Goal: Contribute content: Add original content to the website for others to see

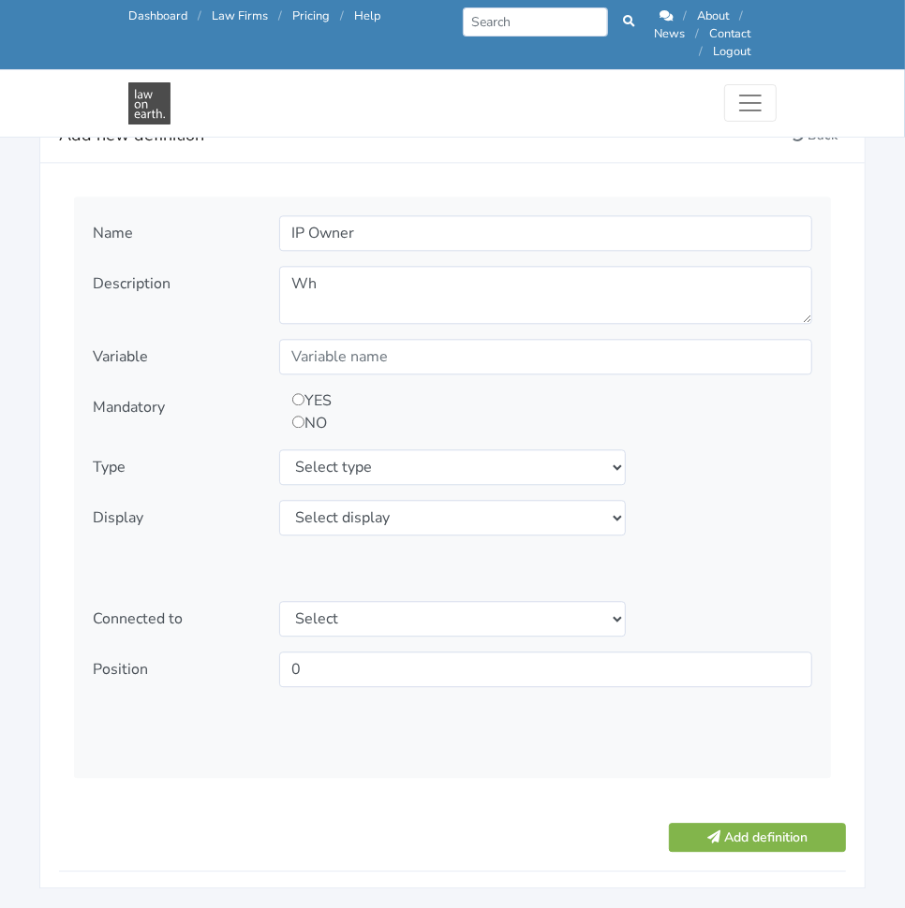
scroll to position [2152, 0]
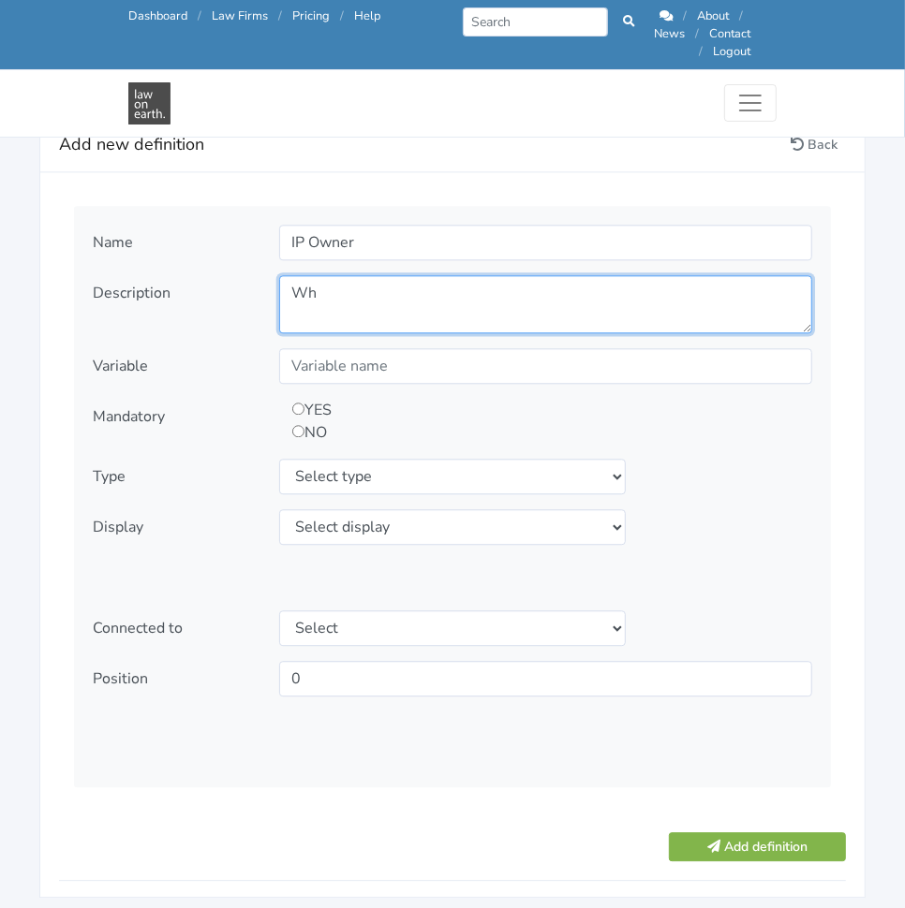
click at [400, 279] on textarea "Wh" at bounding box center [545, 304] width 533 height 58
paste textarea "o will own the intellectual property created by the Contractor?"
type textarea "Who will own the intellectual property created by the Contractor?"
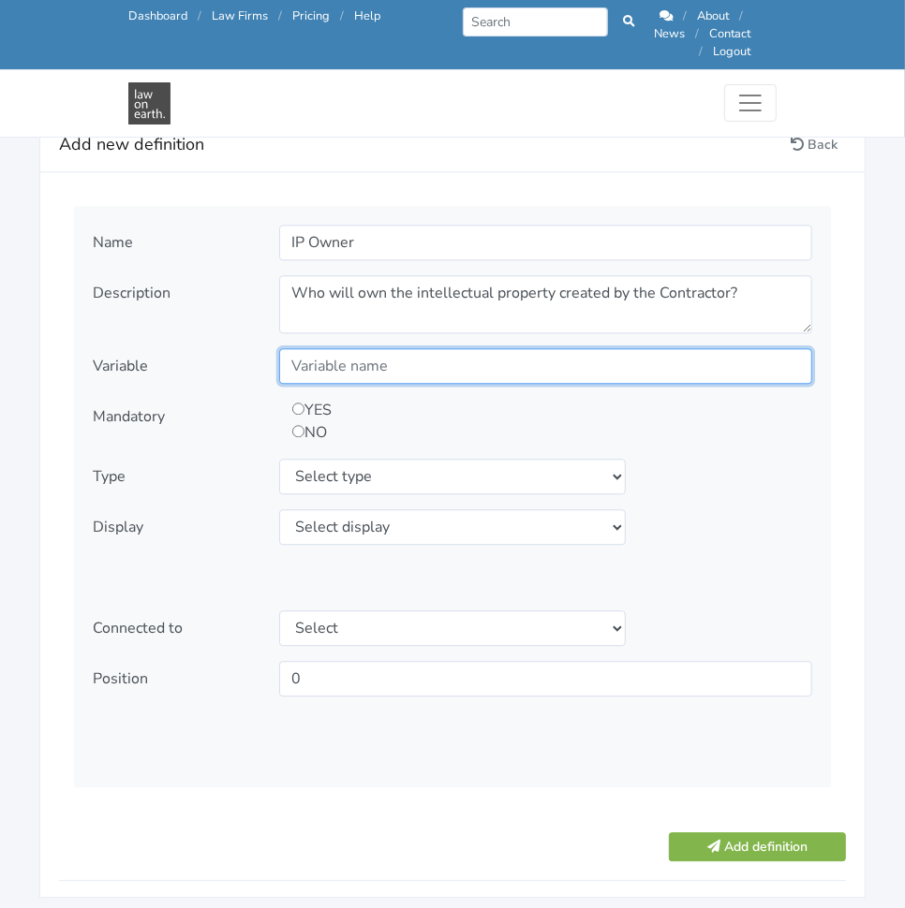
click at [541, 348] on input "text" at bounding box center [545, 366] width 533 height 36
type input "IPOwner"
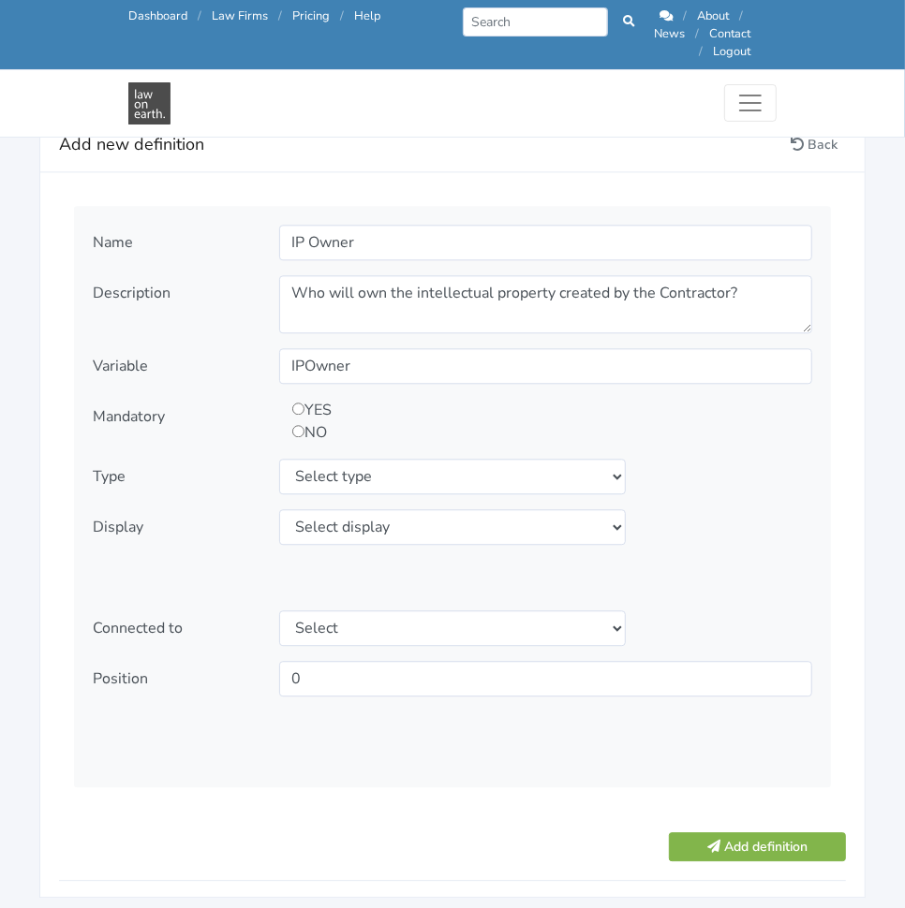
click at [303, 403] on input "radio" at bounding box center [298, 409] width 12 height 12
radio input "true"
click at [340, 459] on select "Select type text textarea number checkbox compounded date select states" at bounding box center [452, 477] width 347 height 36
select select "select"
click at [279, 459] on select "Select type text textarea number checkbox compounded date select states" at bounding box center [452, 477] width 347 height 36
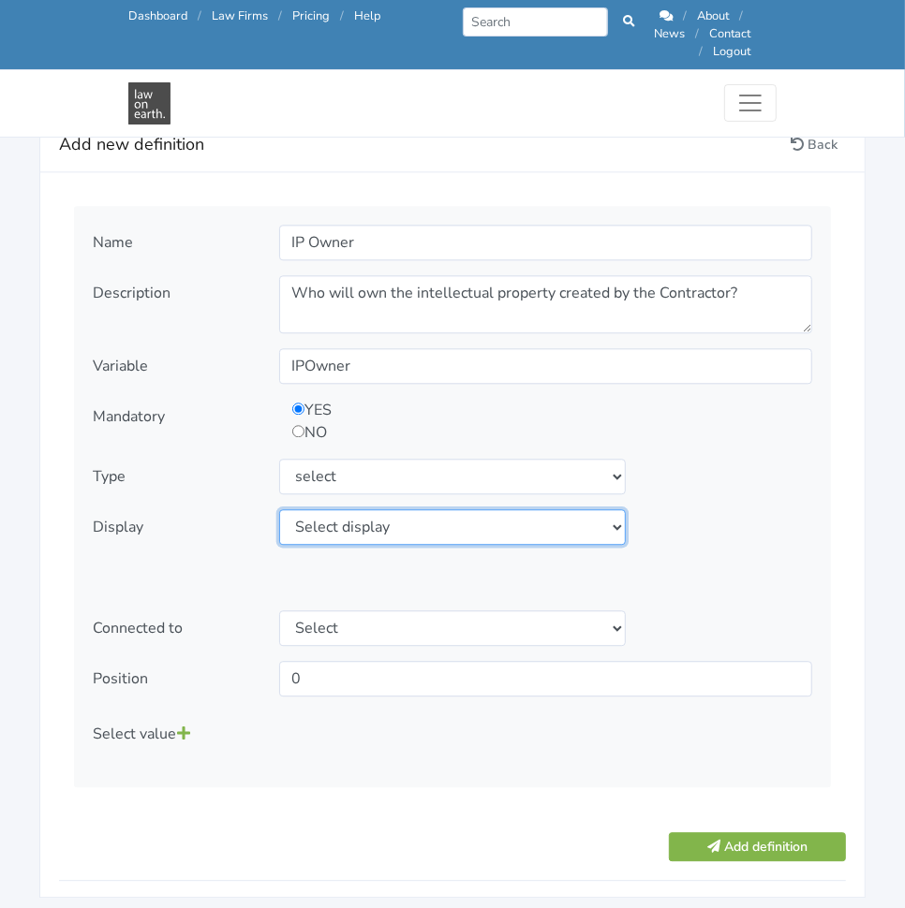
click at [334, 510] on select "Select display as is uppercase lowercase first letter uppercase first letter lo…" at bounding box center [452, 528] width 347 height 36
select select "as is"
click at [279, 510] on select "Select display as is uppercase lowercase first letter uppercase first letter lo…" at bounding box center [452, 528] width 347 height 36
click at [190, 726] on icon at bounding box center [183, 733] width 13 height 15
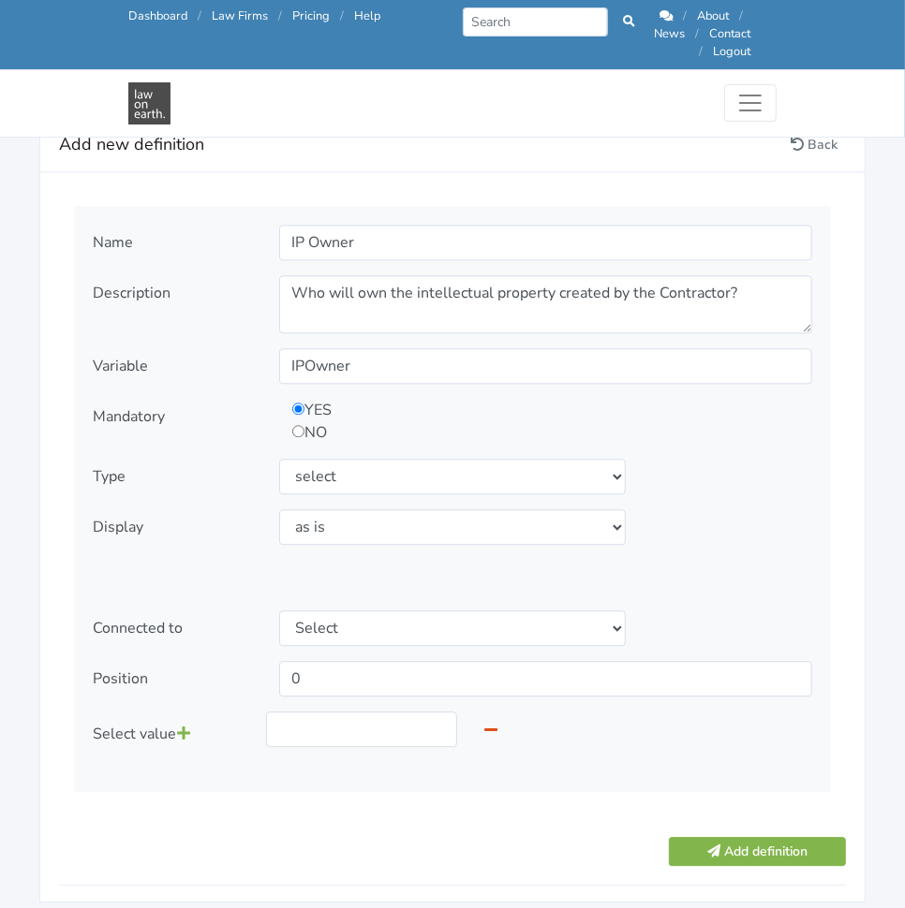
click at [363, 680] on div "Name IP Owner Description Who will own the intellectual property created by the…" at bounding box center [452, 499] width 757 height 586
click at [382, 712] on input "text" at bounding box center [361, 730] width 191 height 36
type input "Client"
click at [179, 726] on icon at bounding box center [183, 733] width 13 height 15
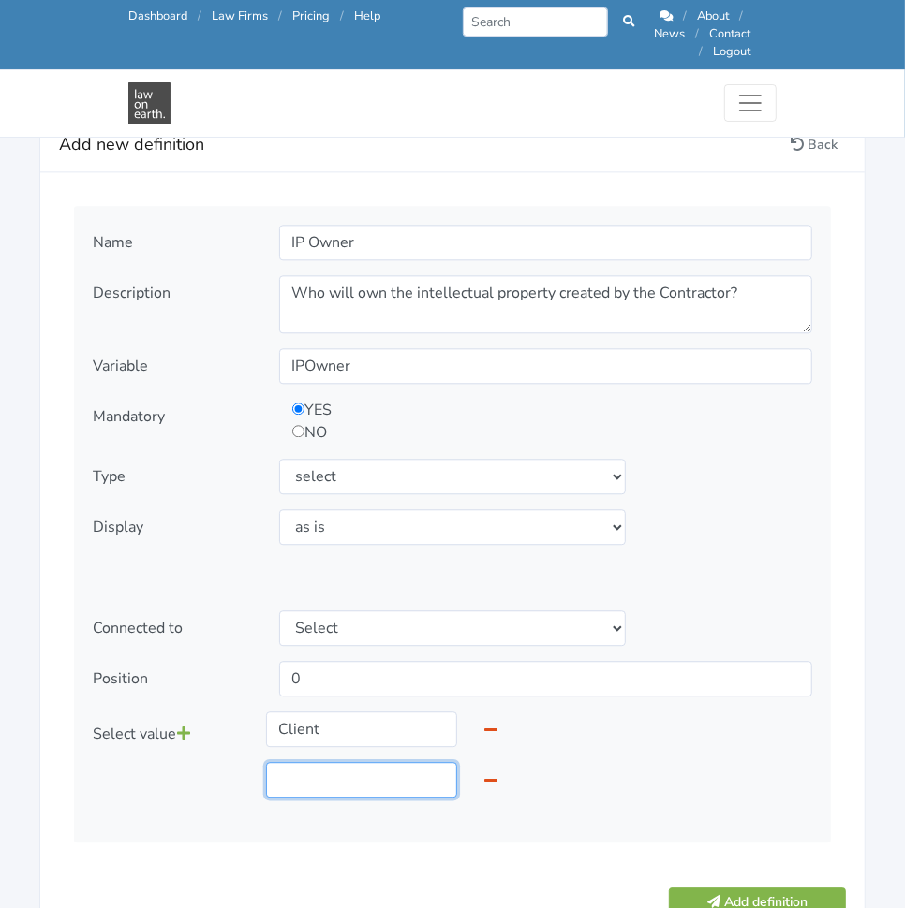
click at [342, 775] on input "text" at bounding box center [361, 780] width 191 height 36
type input "Contractor"
click at [705, 888] on button "Add definition" at bounding box center [757, 902] width 177 height 29
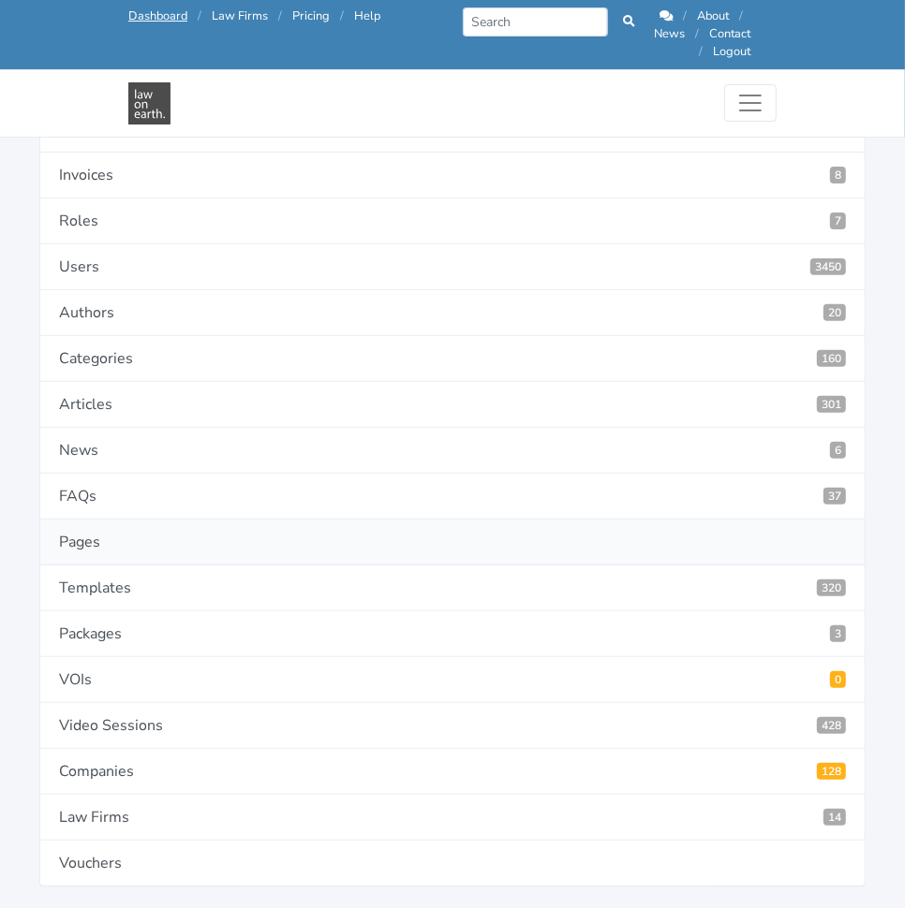
scroll to position [185, 0]
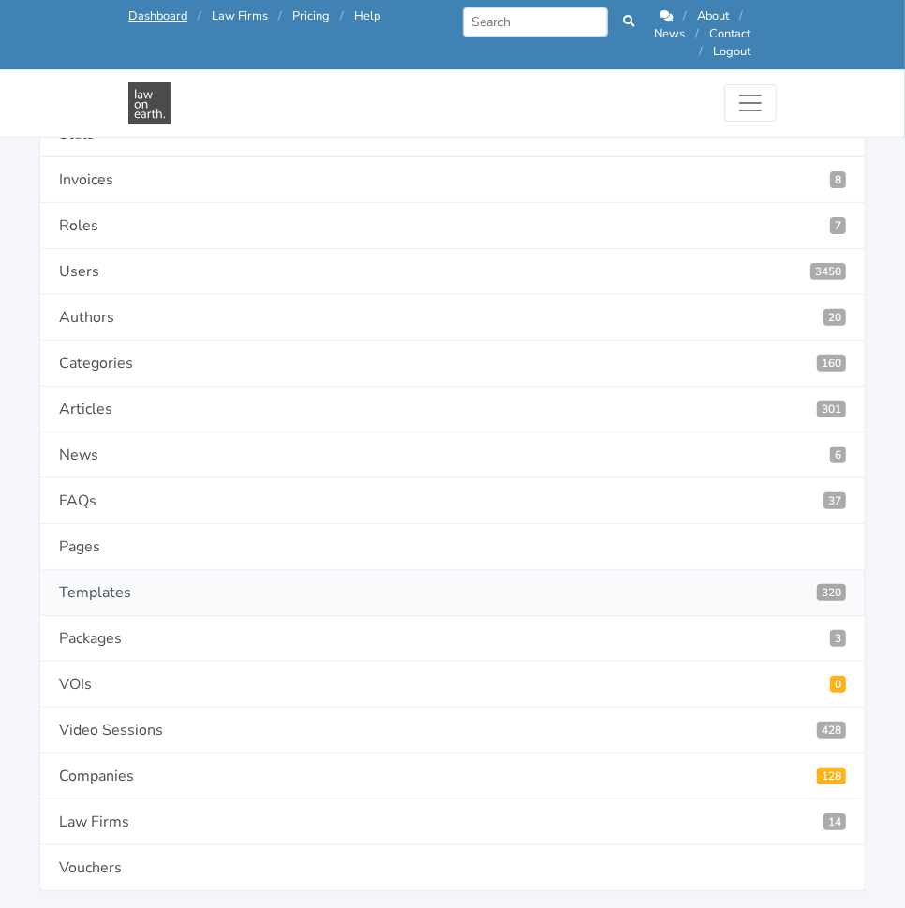
click at [242, 598] on link "Templates 320" at bounding box center [452, 593] width 826 height 46
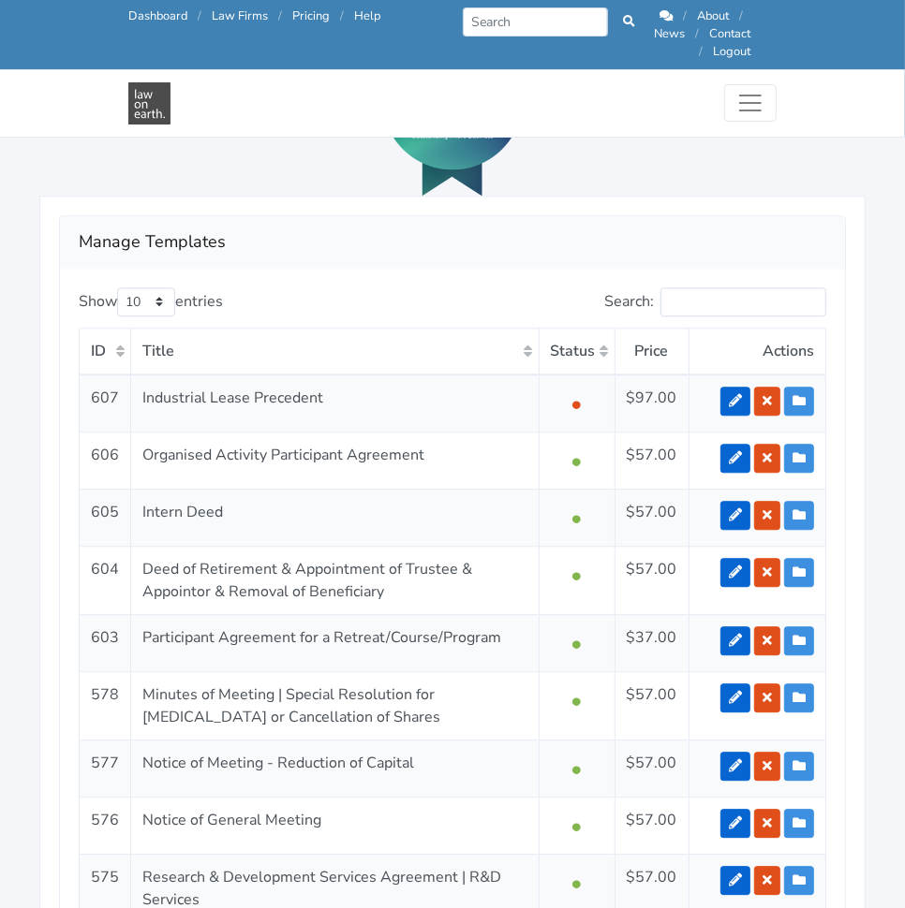
scroll to position [2107, 0]
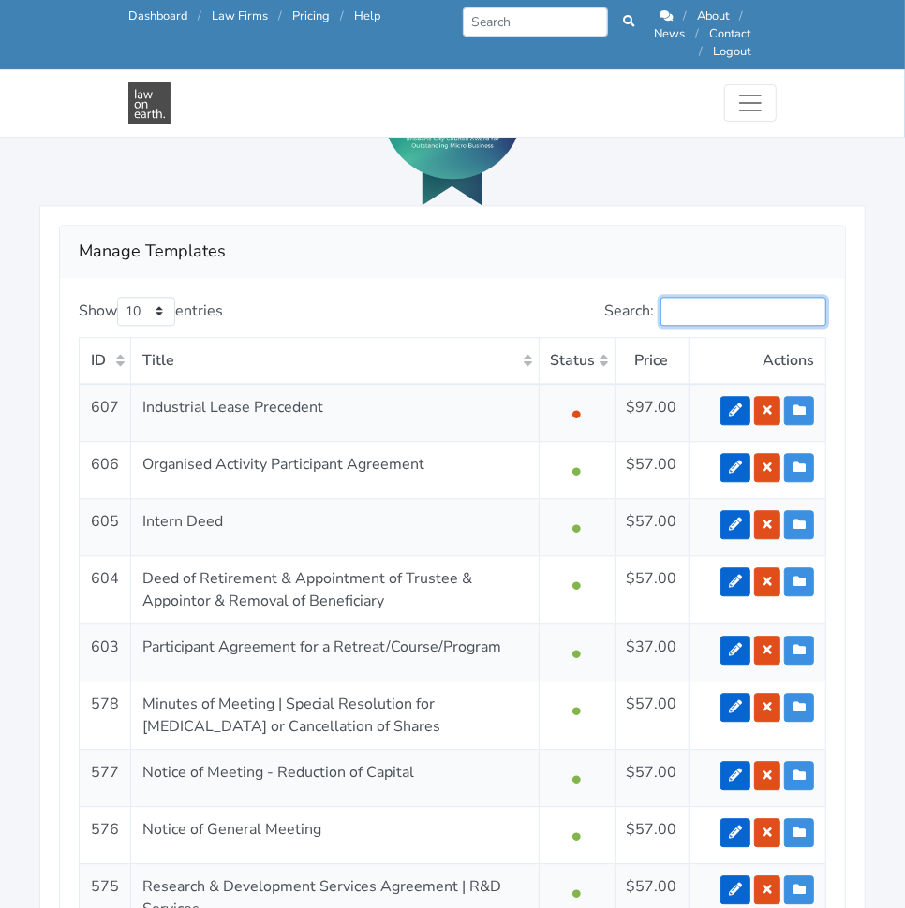
click at [729, 297] on input "Search:" at bounding box center [743, 311] width 166 height 29
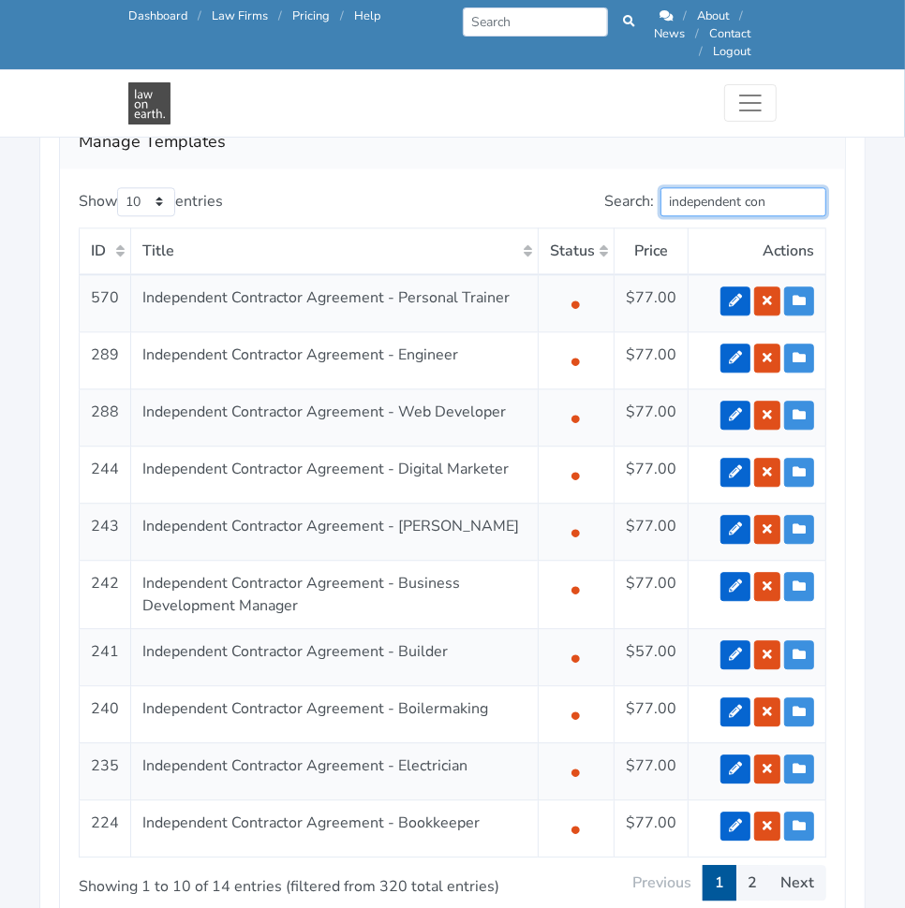
scroll to position [2231, 0]
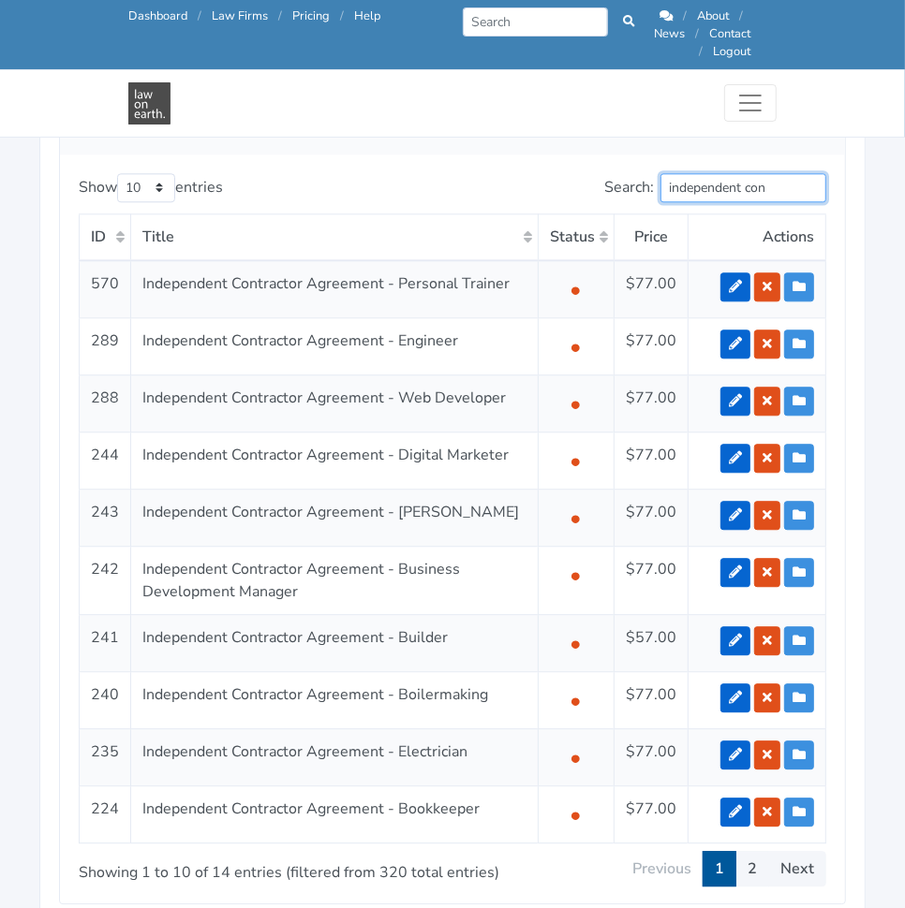
type input "independent con"
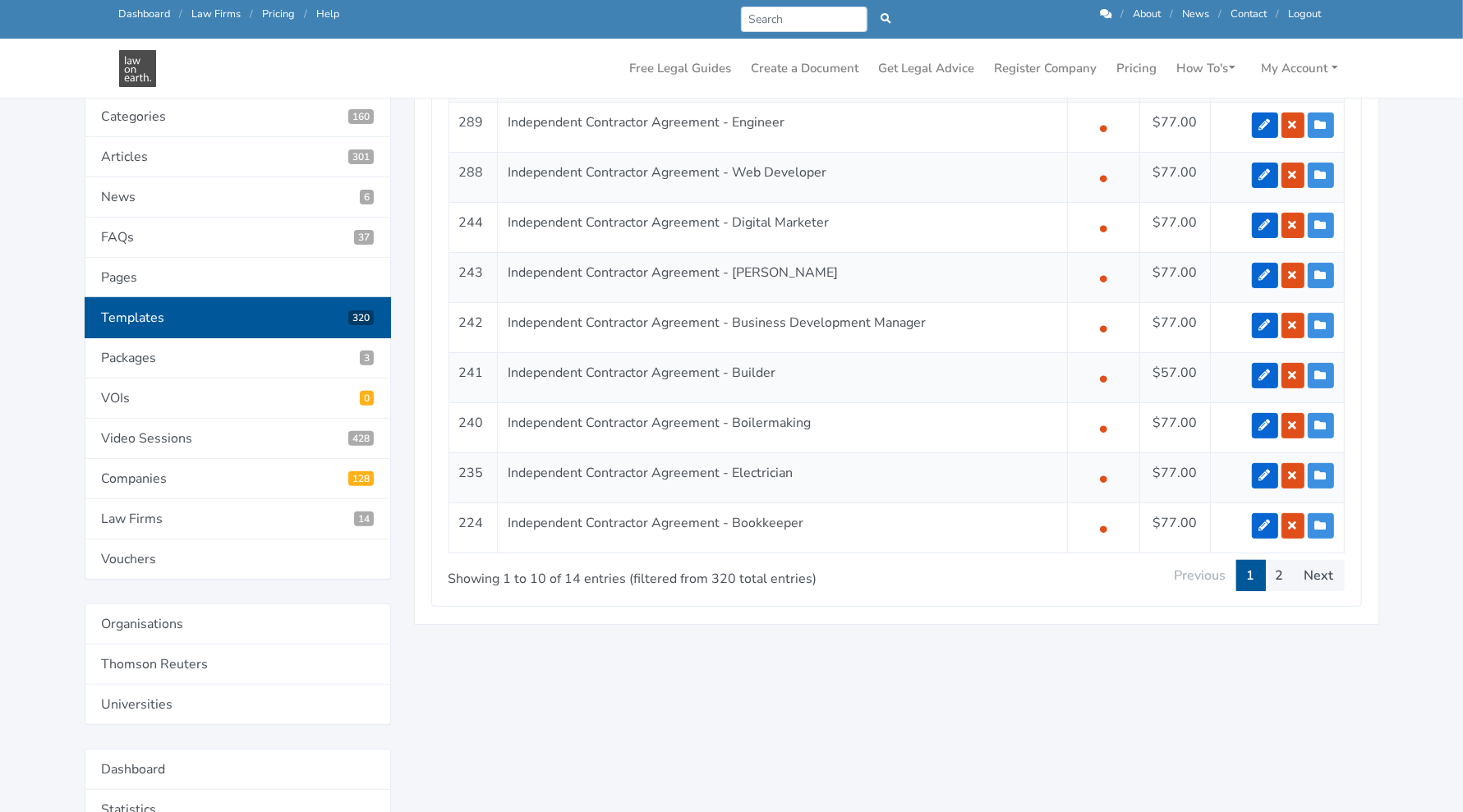
scroll to position [408, 0]
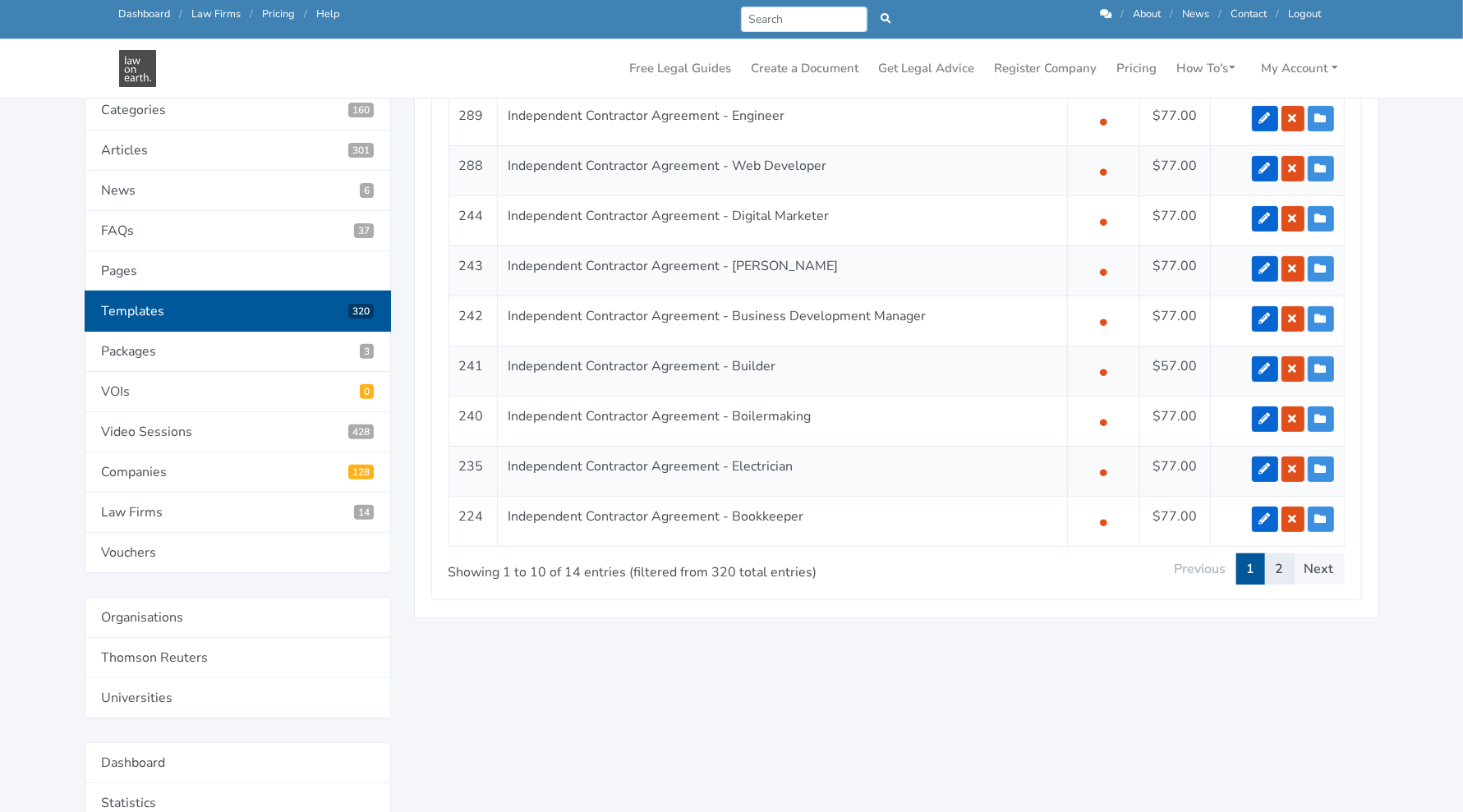
click at [793, 561] on link "2" at bounding box center [1280, 569] width 30 height 32
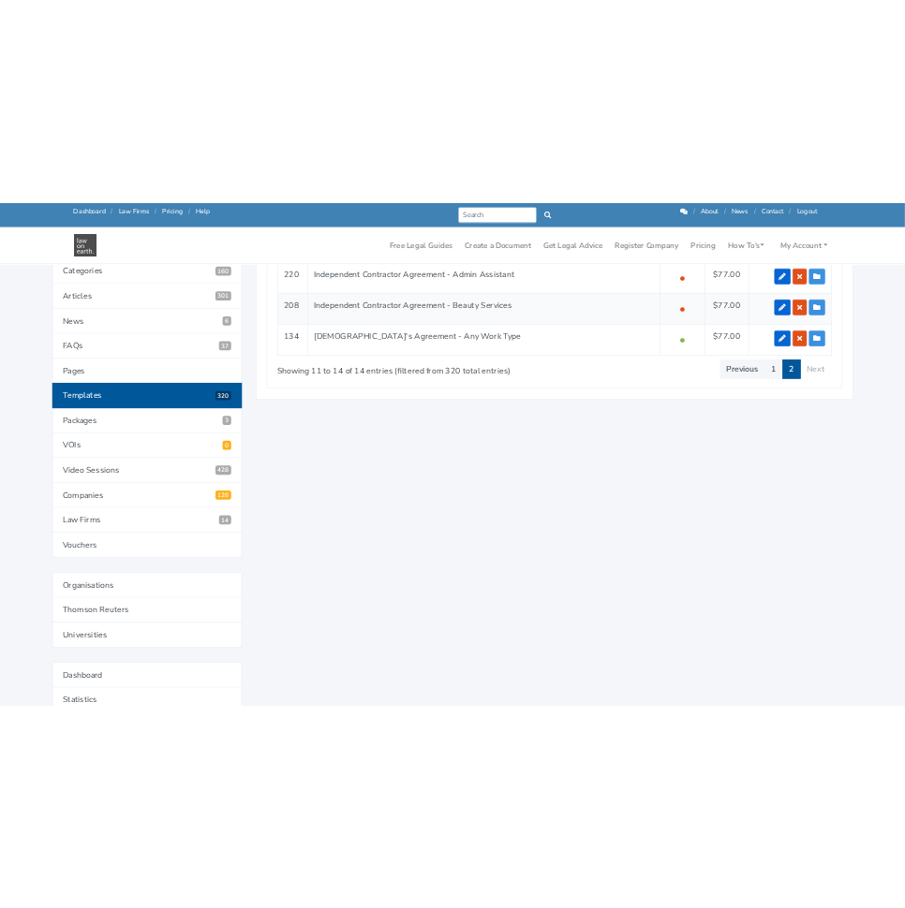
scroll to position [429, 0]
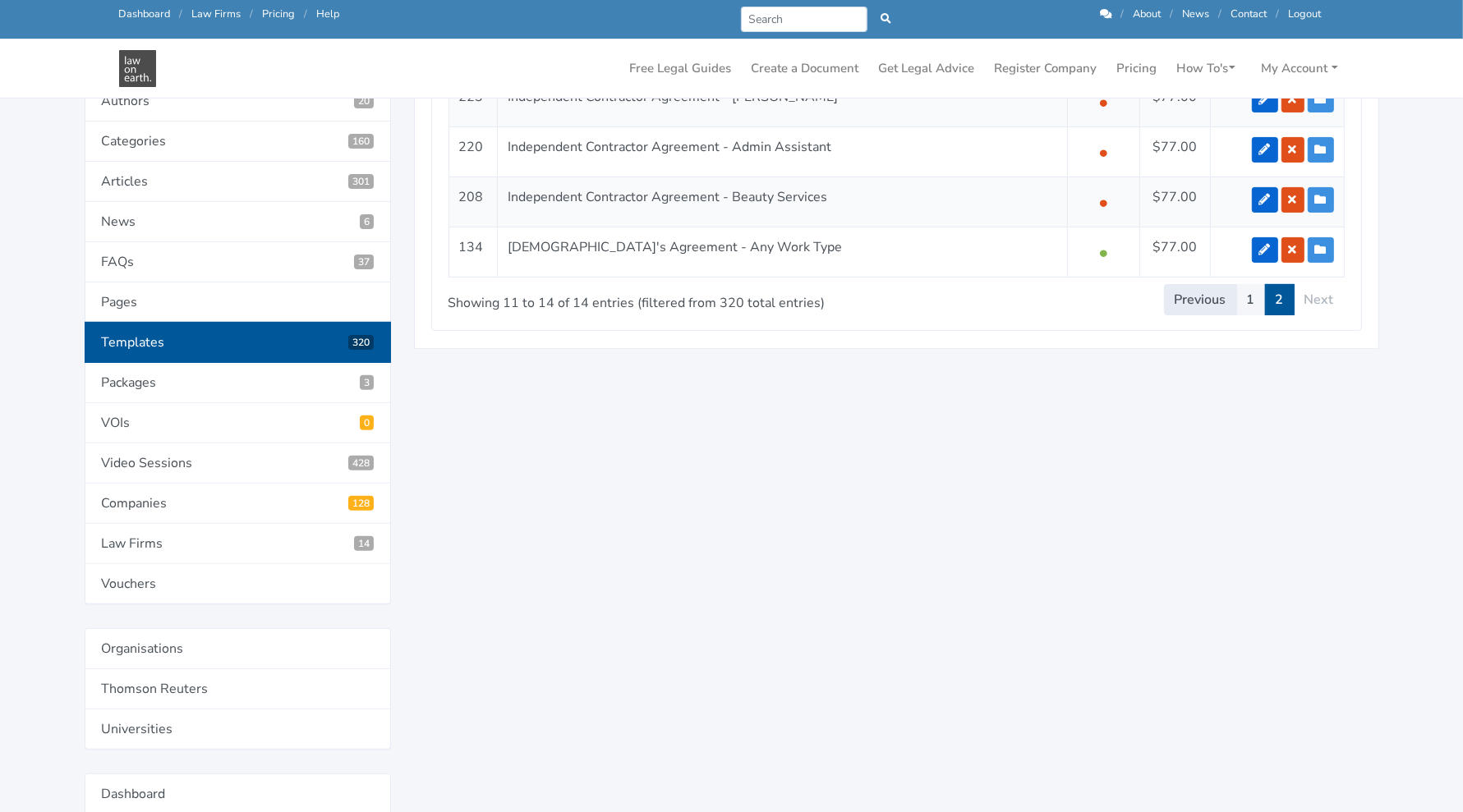
click at [793, 301] on link "Previous" at bounding box center [1200, 300] width 73 height 32
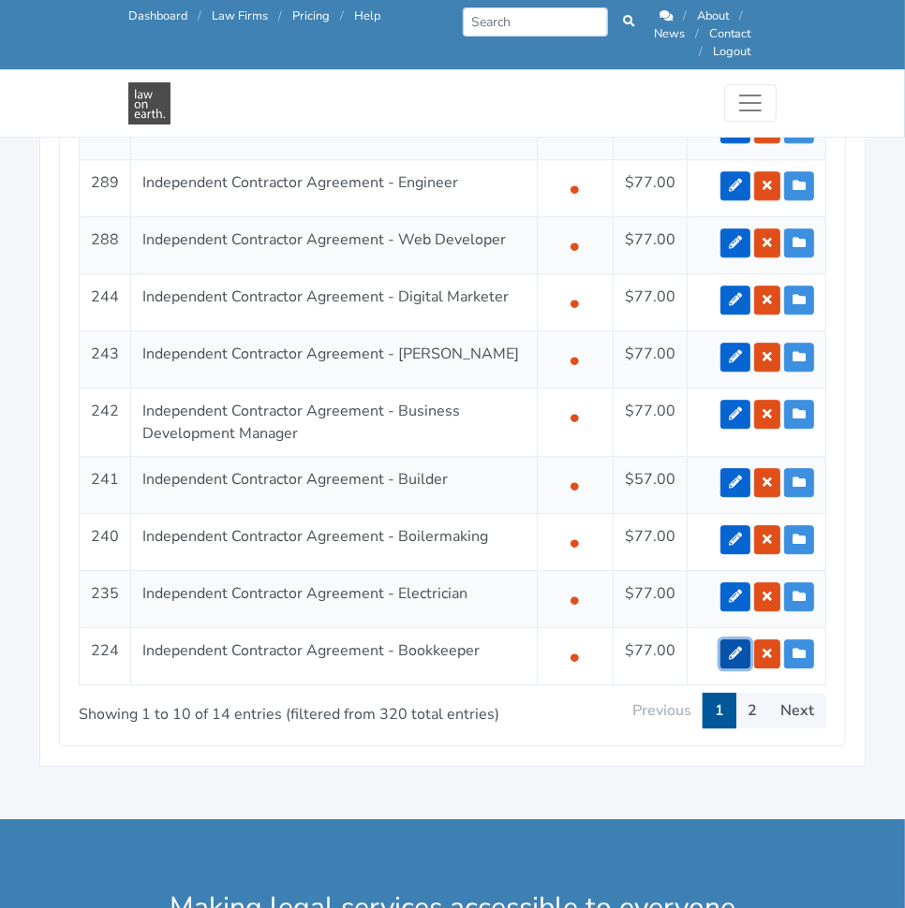
scroll to position [2390, 0]
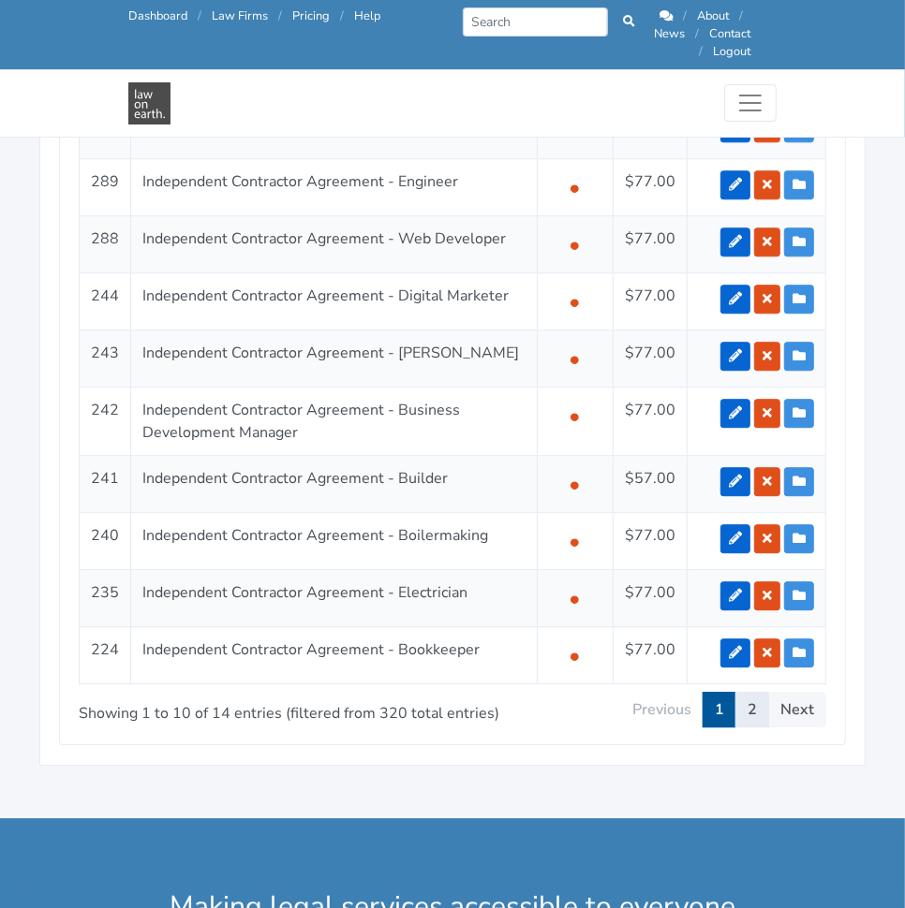
click at [751, 693] on link "2" at bounding box center [752, 710] width 34 height 36
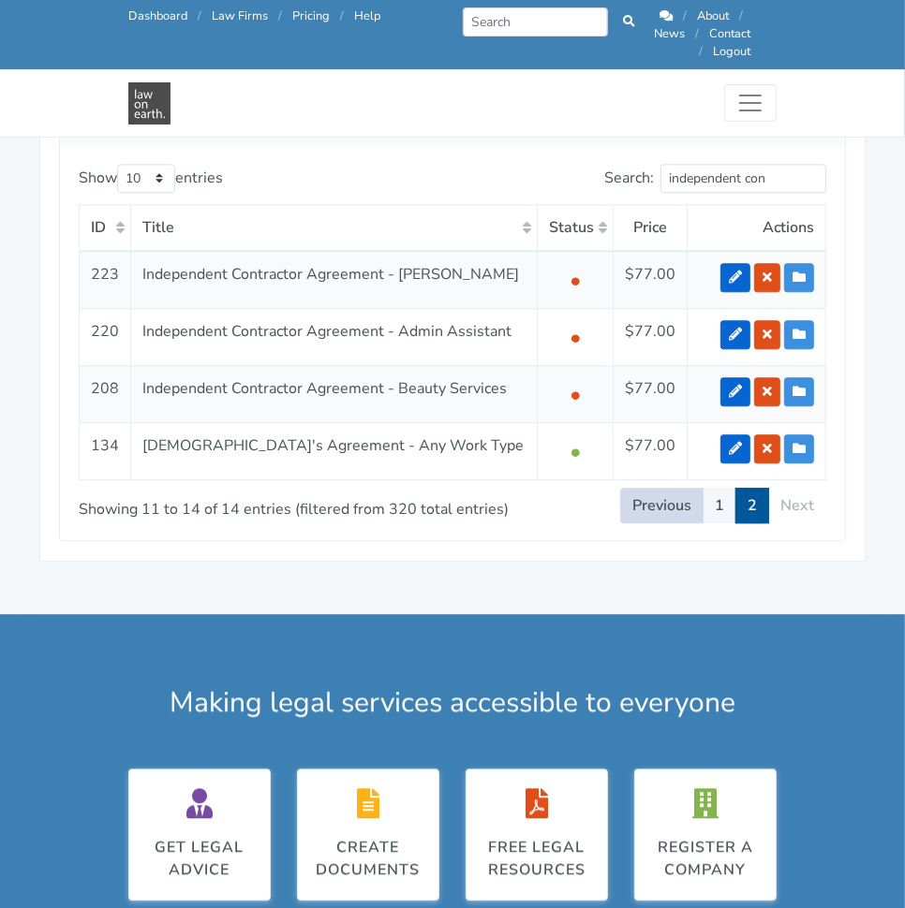
scroll to position [2237, 0]
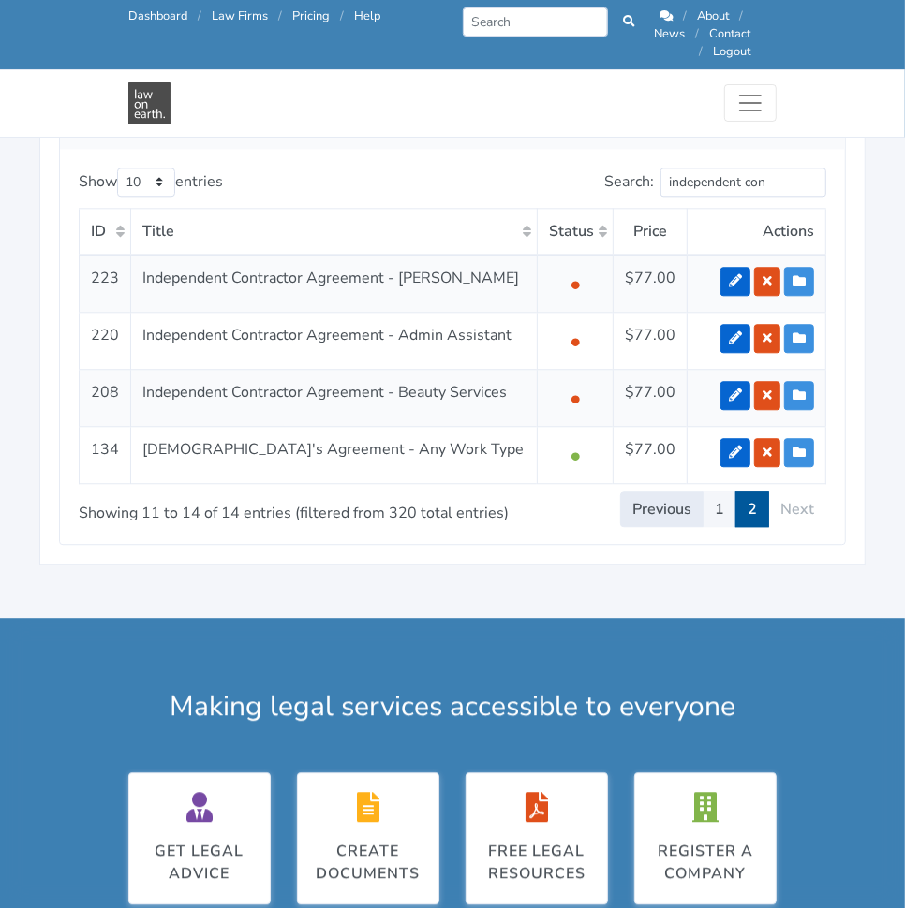
click at [684, 492] on link "Previous" at bounding box center [661, 510] width 83 height 36
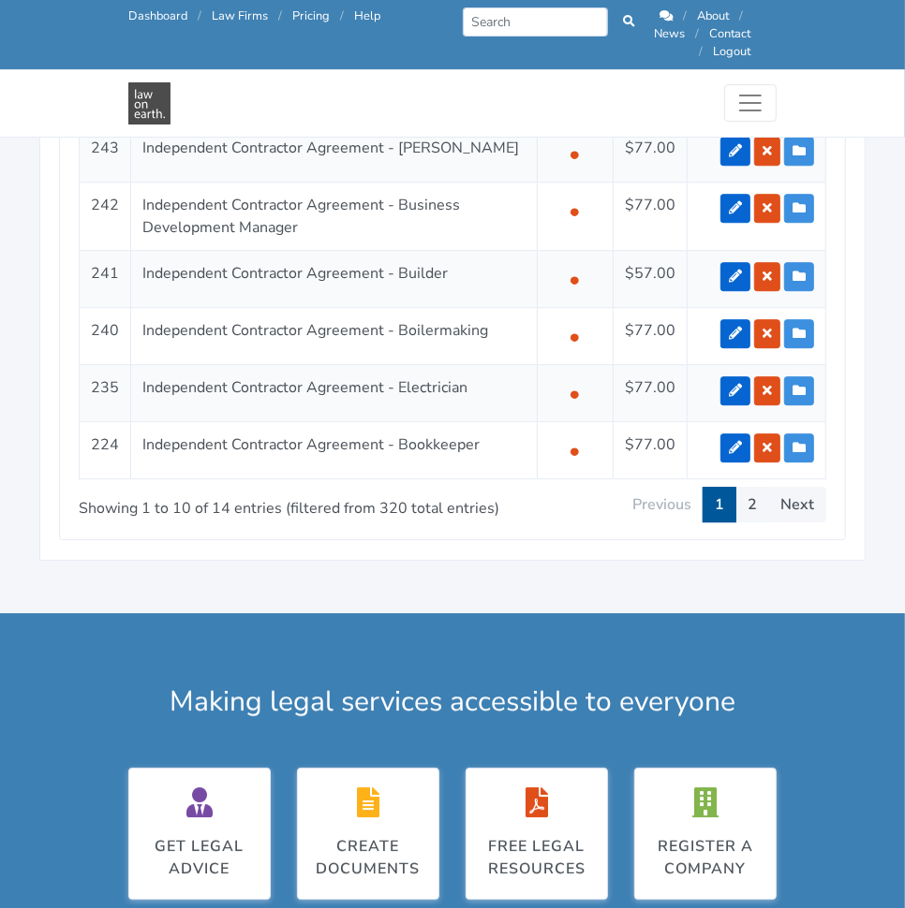
scroll to position [2599, 0]
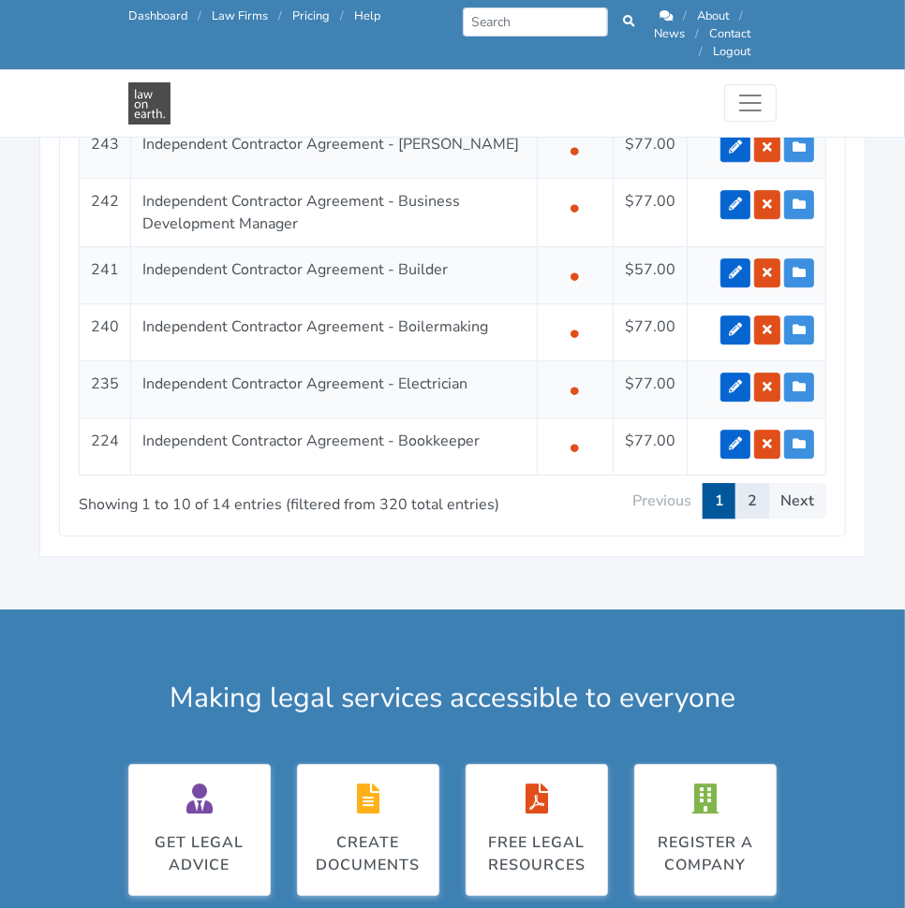
click at [761, 483] on link "2" at bounding box center [752, 501] width 34 height 36
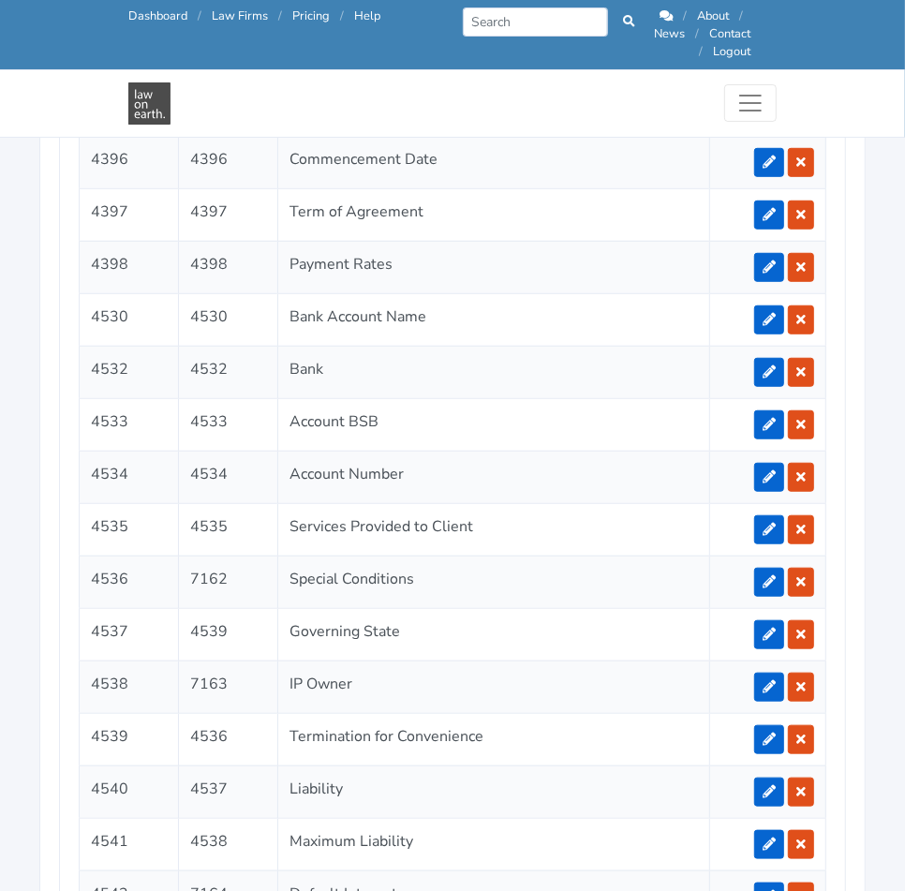
scroll to position [4178, 0]
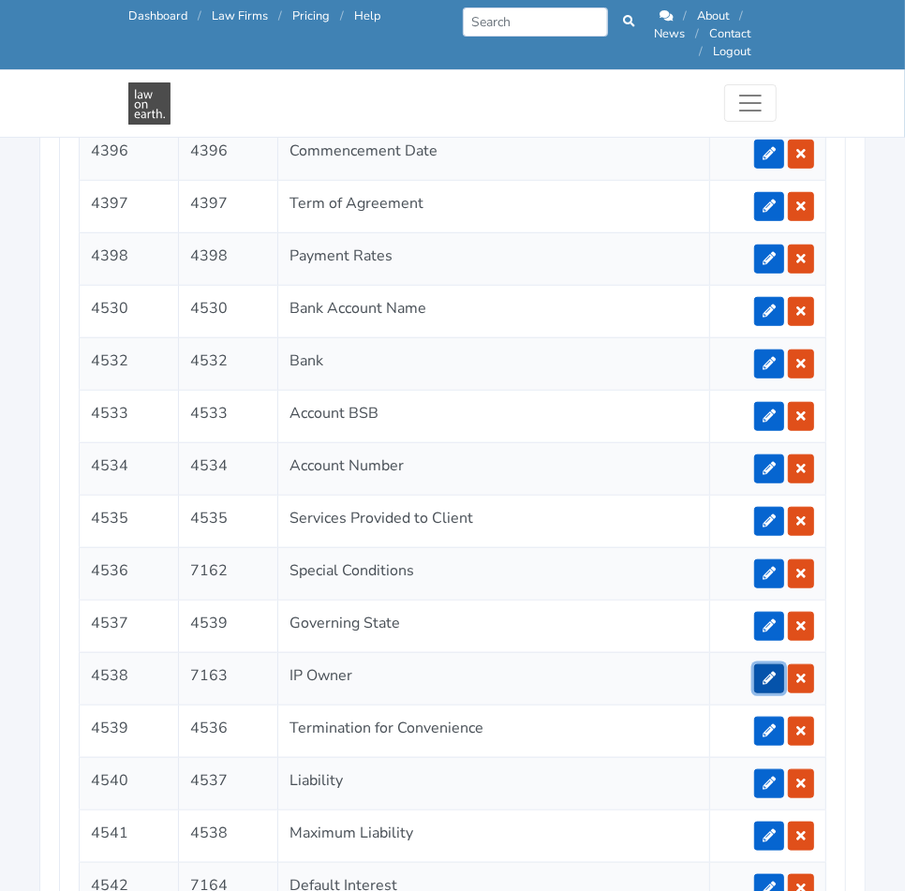
click at [766, 664] on link at bounding box center [769, 678] width 30 height 29
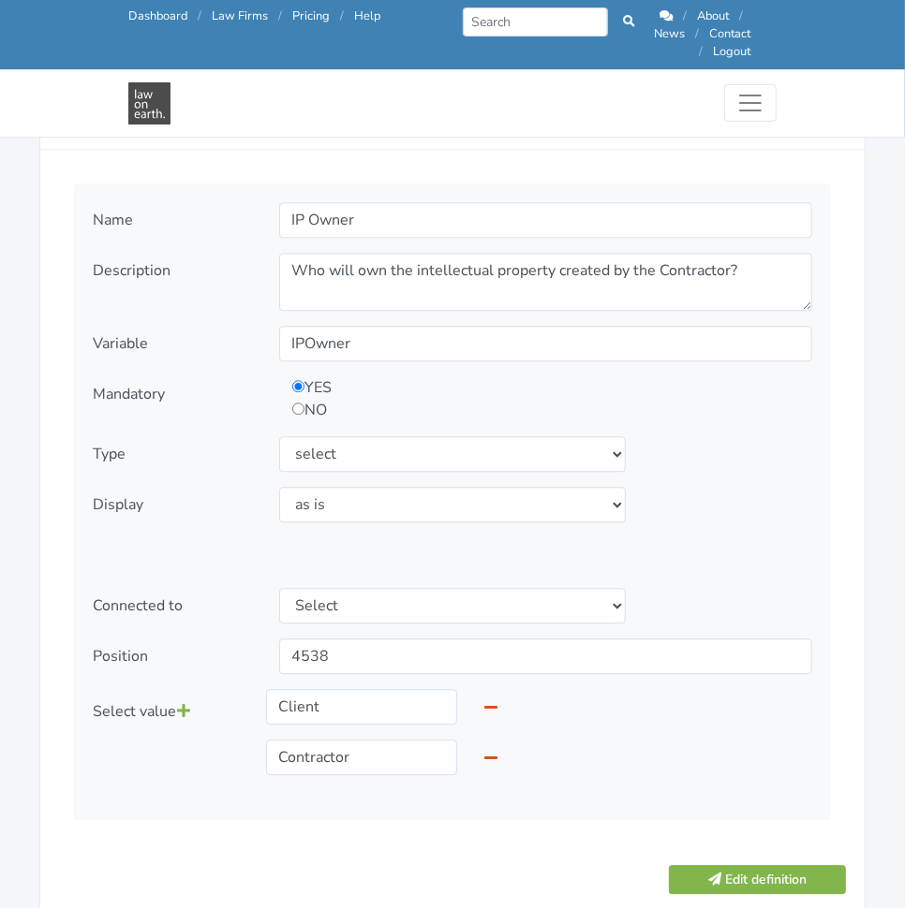
scroll to position [2169, 0]
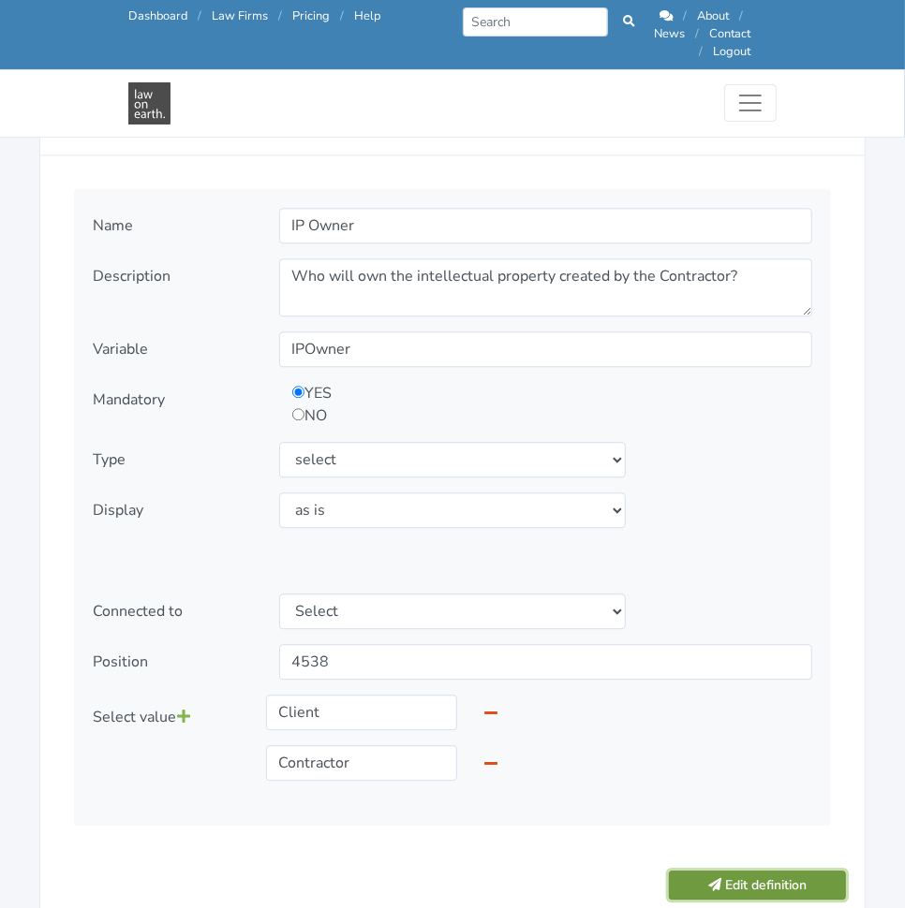
click at [717, 879] on icon "submit" at bounding box center [714, 885] width 13 height 13
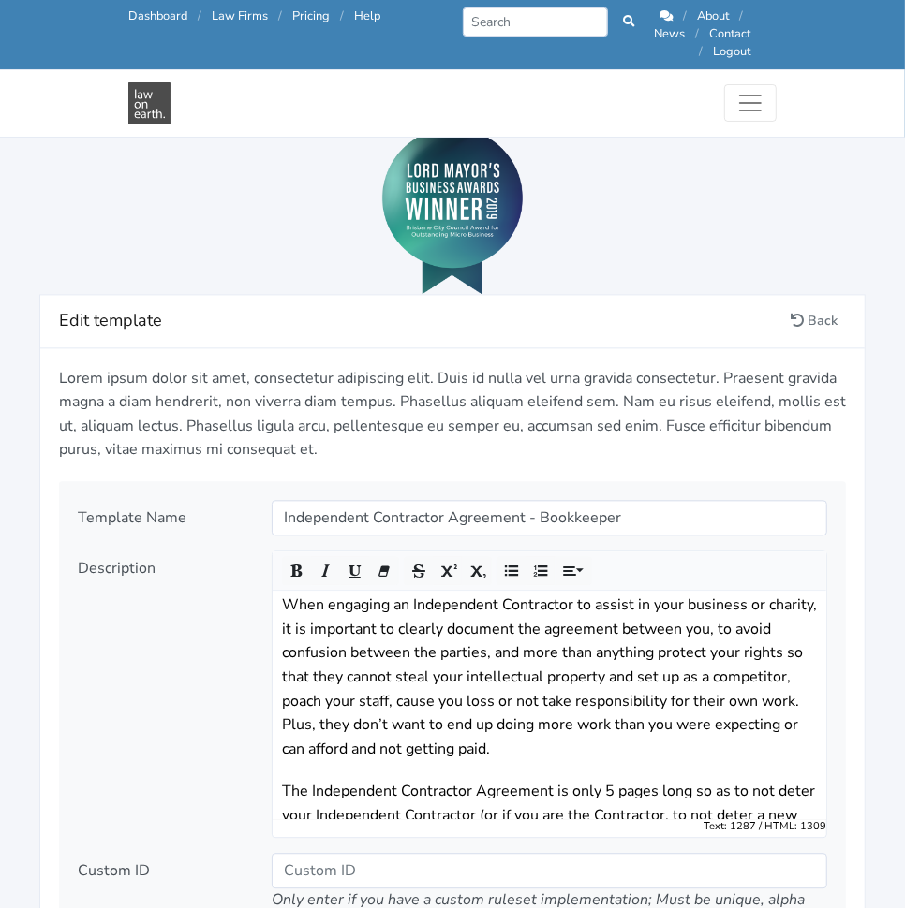
scroll to position [2019, 0]
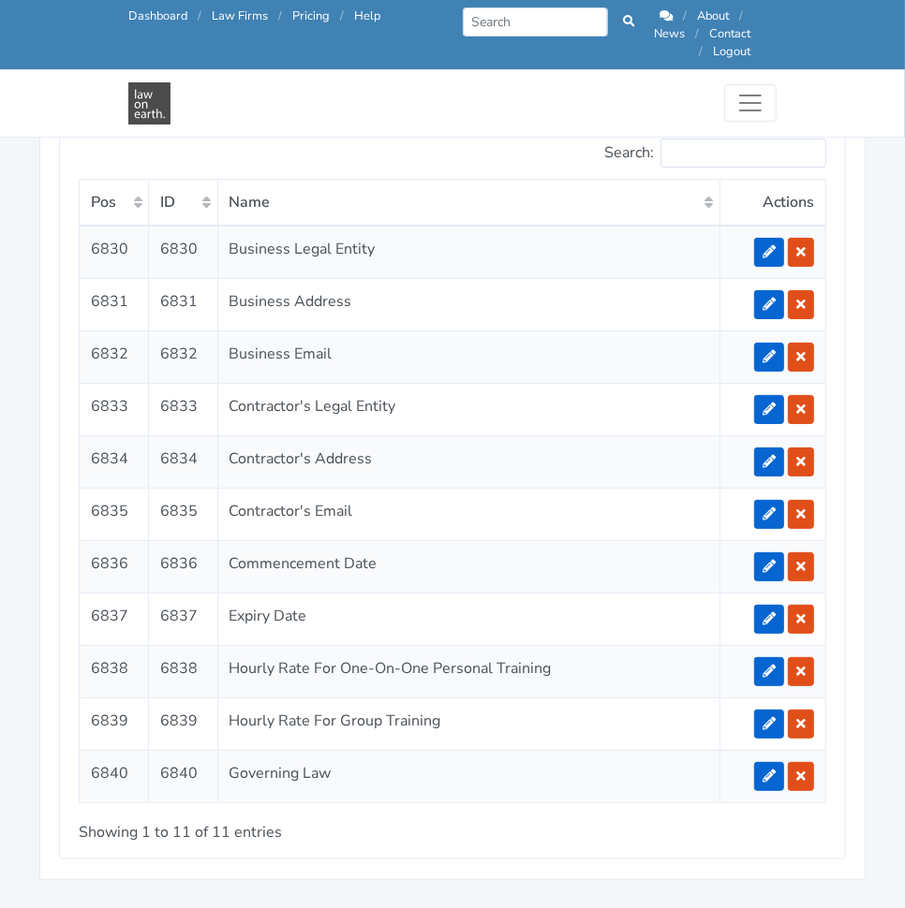
scroll to position [3569, 0]
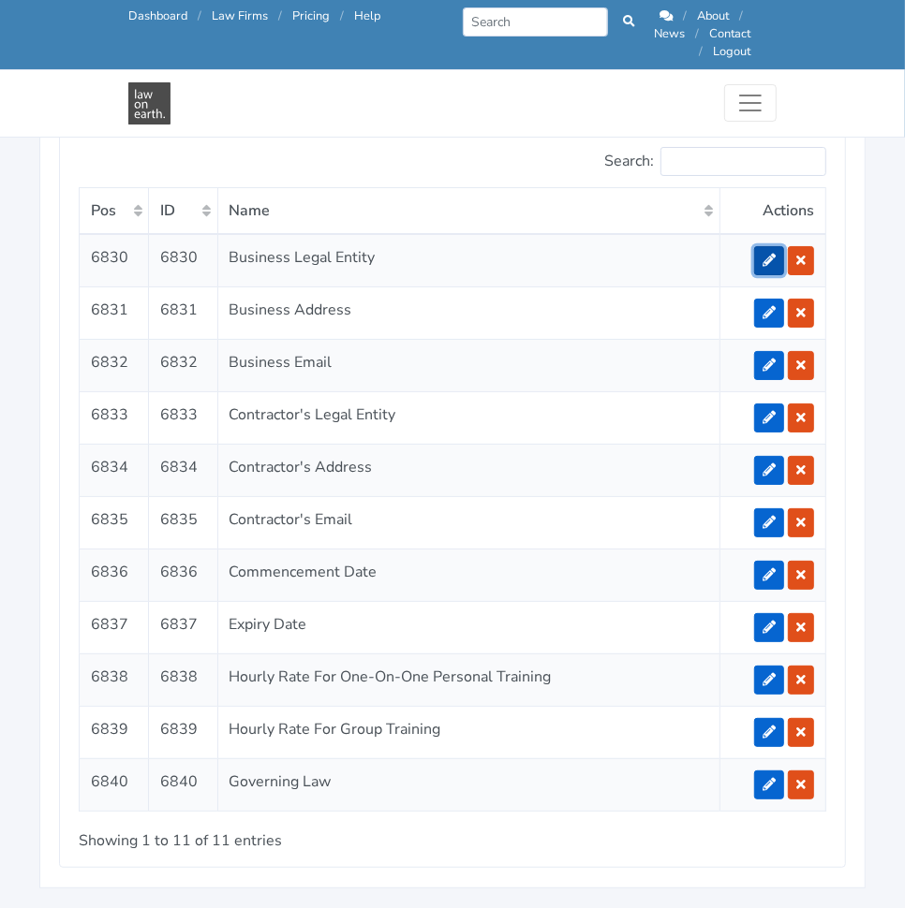
click at [771, 246] on link at bounding box center [769, 260] width 30 height 29
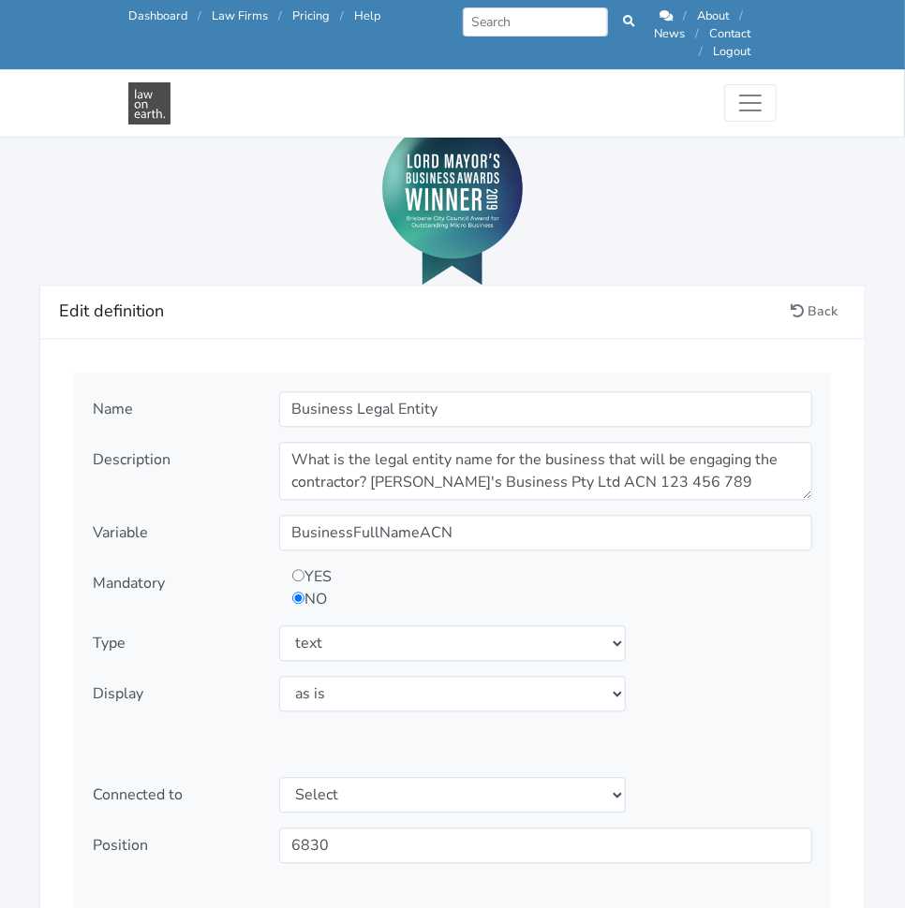
scroll to position [1987, 0]
